Goal: Transaction & Acquisition: Purchase product/service

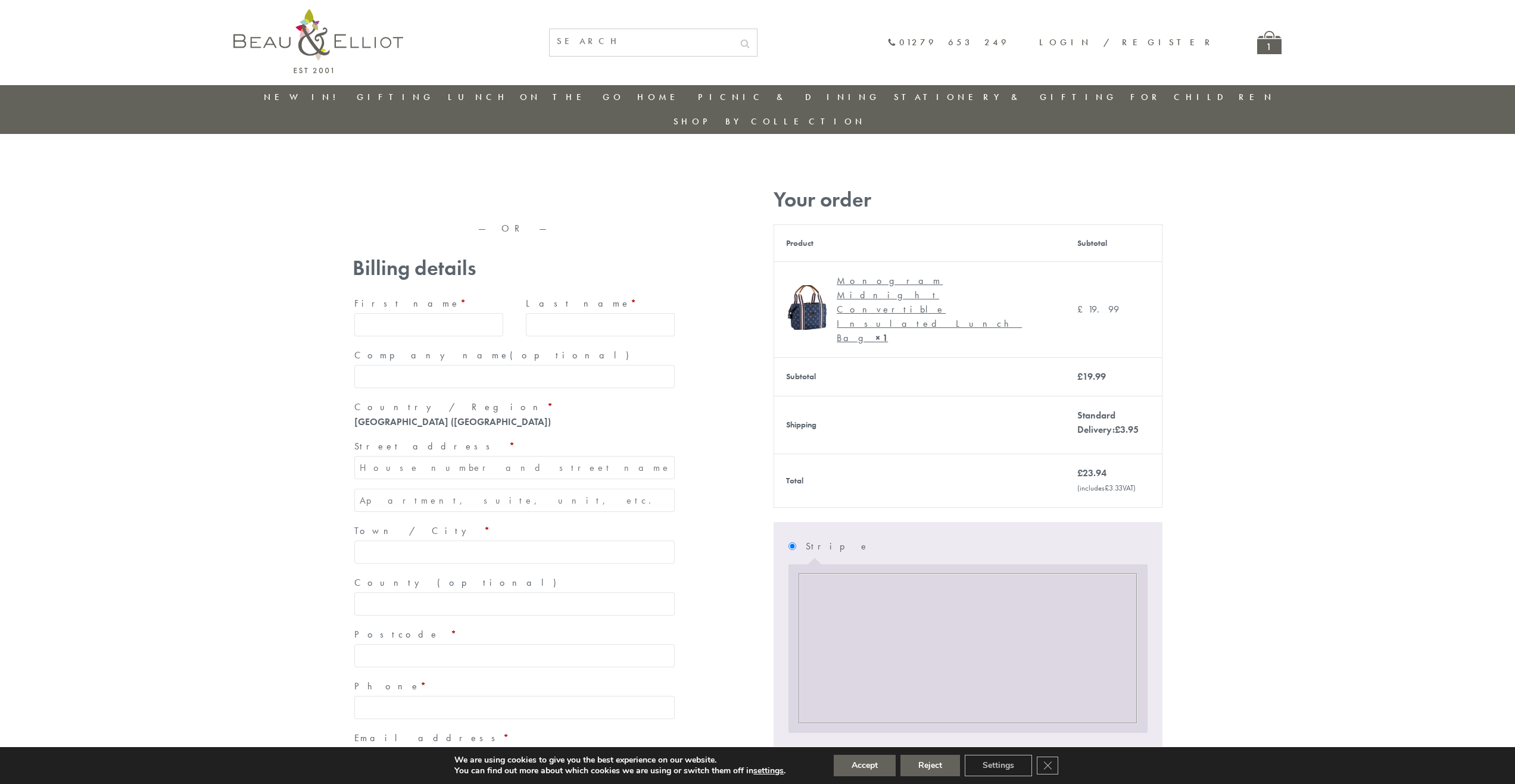
type input "[EMAIL_ADDRESS][DOMAIN_NAME]"
type input "[PERSON_NAME]"
type input "23, [GEOGRAPHIC_DATA], [GEOGRAPHIC_DATA]"
type input "[GEOGRAPHIC_DATA]"
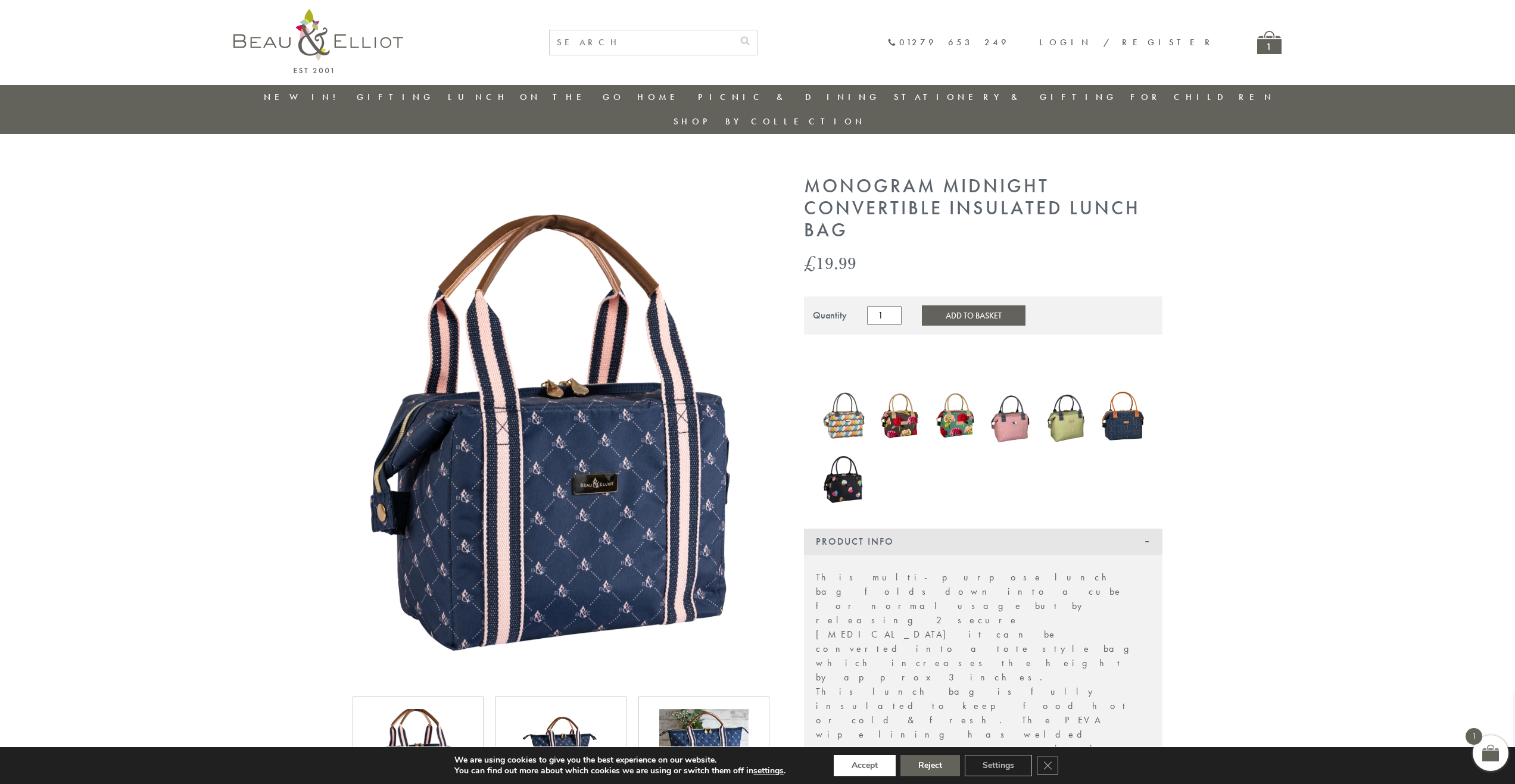
click at [865, 766] on button "Accept" at bounding box center [865, 766] width 62 height 22
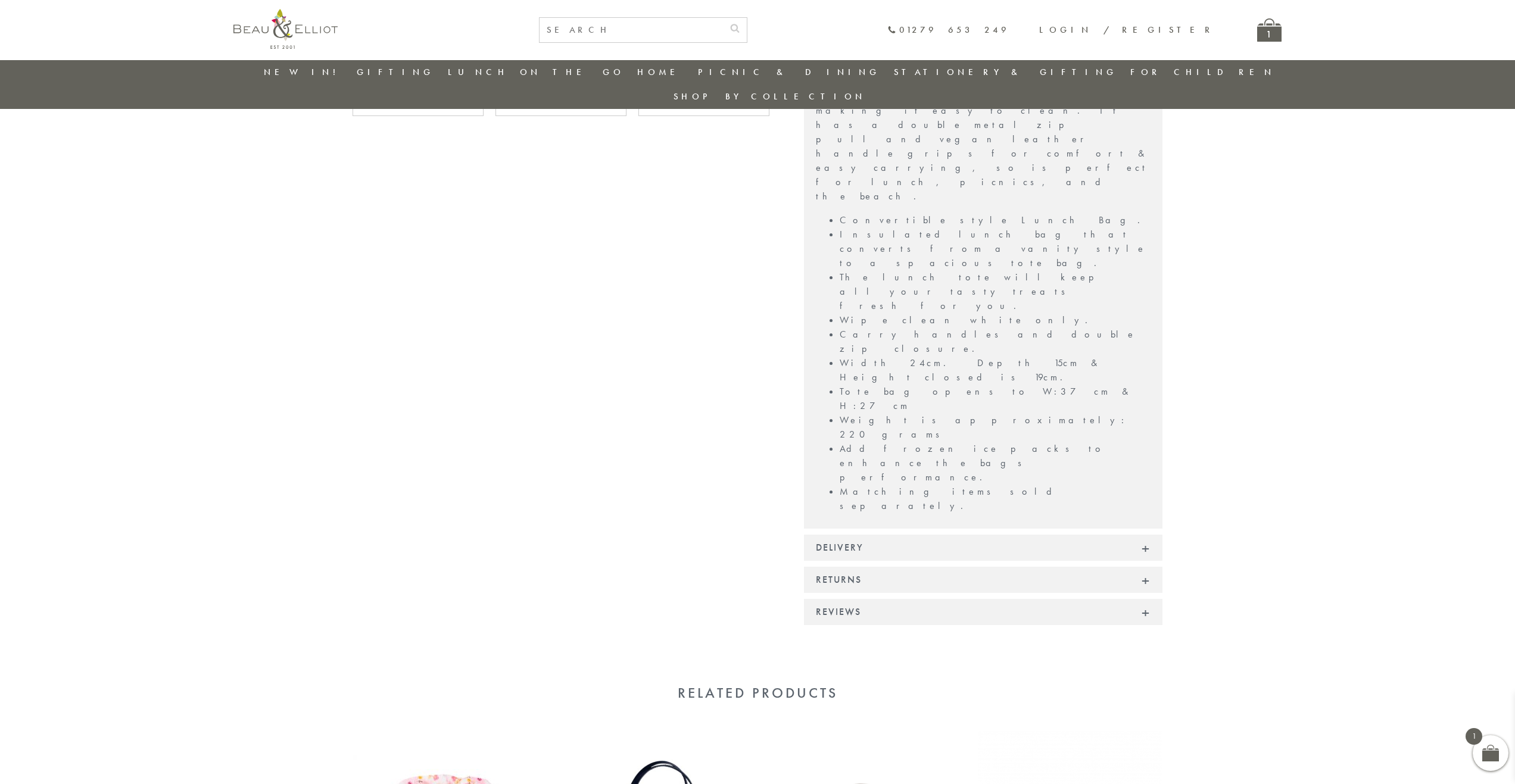
scroll to position [731, 0]
